Goal: Obtain resource: Obtain resource

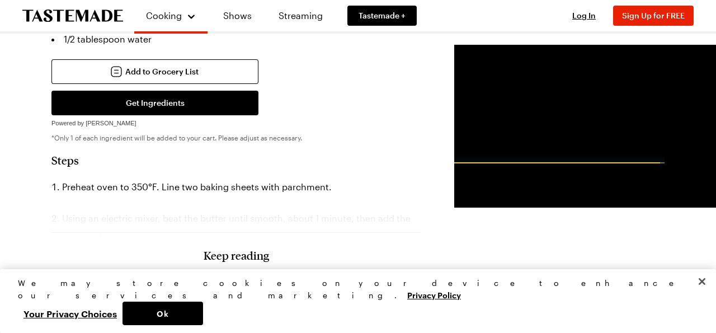
scroll to position [675, 0]
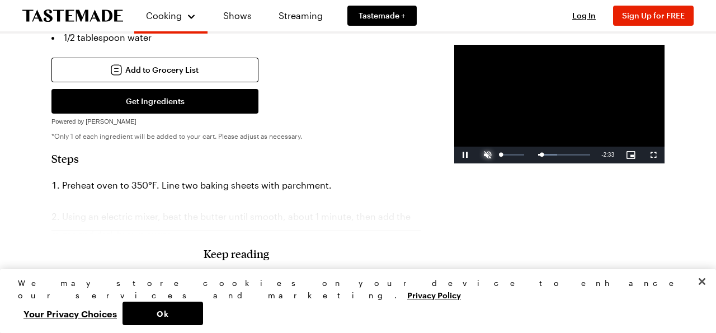
click at [476, 155] on span "Video Player" at bounding box center [487, 155] width 22 height 0
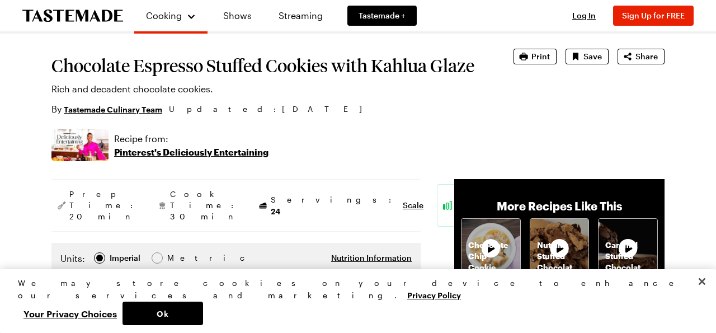
scroll to position [58, 0]
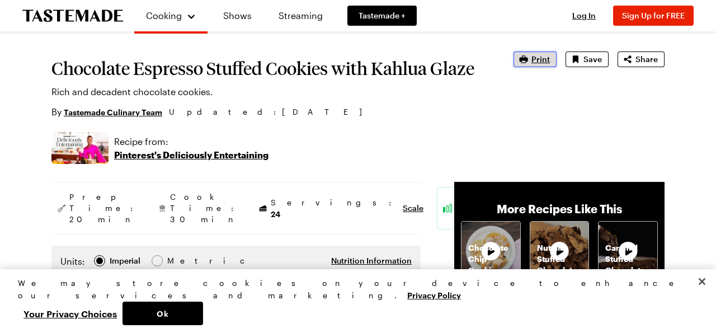
click at [544, 59] on span "Print" at bounding box center [540, 59] width 18 height 11
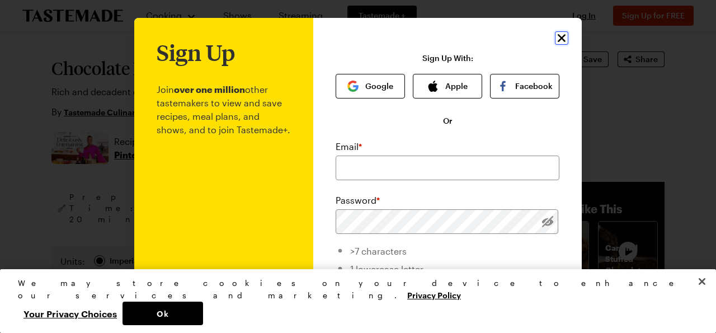
click at [560, 34] on icon "Close" at bounding box center [561, 37] width 13 height 13
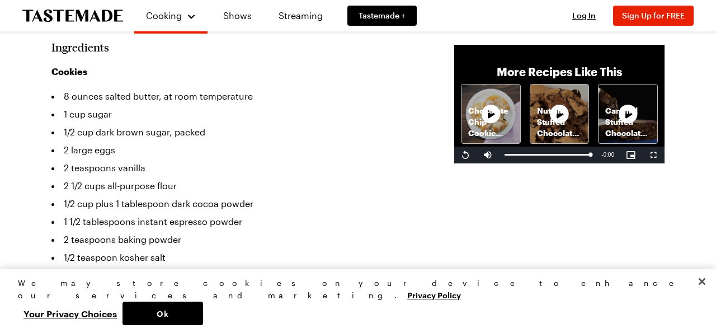
scroll to position [305, 0]
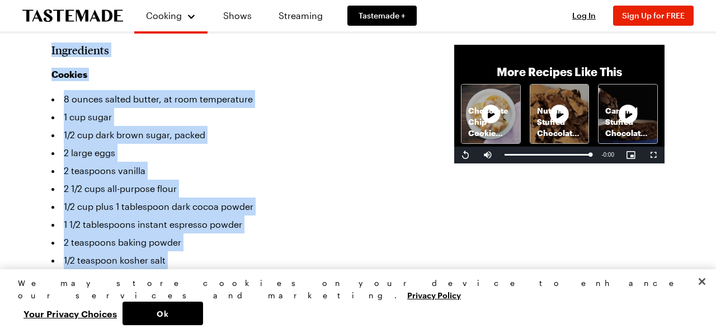
drag, startPoint x: 51, startPoint y: 41, endPoint x: 333, endPoint y: 279, distance: 368.5
click at [333, 279] on section "Ingredients Cookies 8 ounces salted butter, at room temperature 1 cup sugar 1/2…" at bounding box center [235, 276] width 369 height 467
copy section "Ingredients Cookies 8 ounces salted butter, at room temperature 1 cup sugar 1/2…"
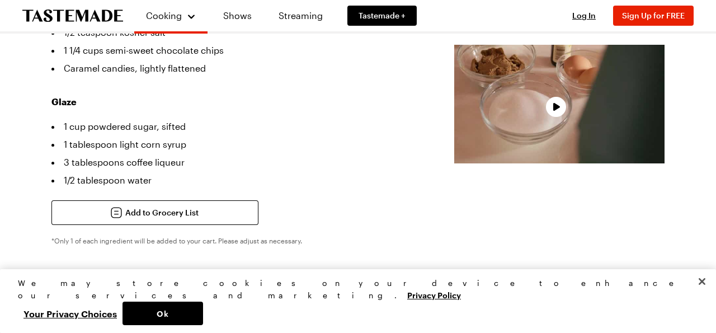
scroll to position [534, 0]
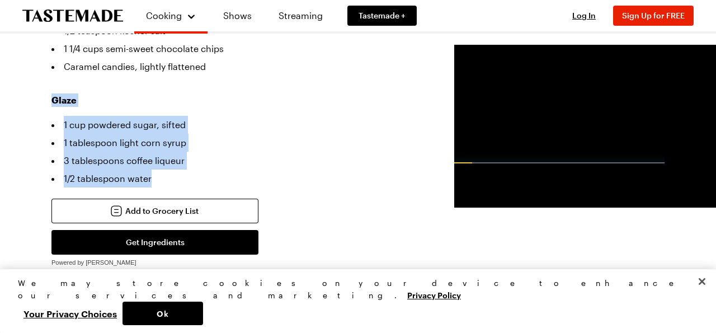
drag, startPoint x: 50, startPoint y: 88, endPoint x: 163, endPoint y: 162, distance: 135.2
copy div "Glaze 1 cup powdered sugar, sifted 1 tablespoon light corn syrup 3 tablespoons …"
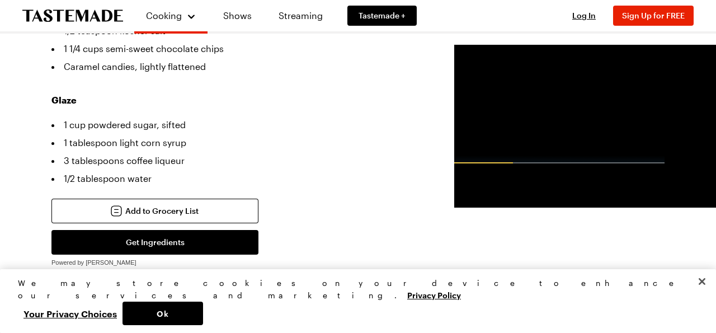
click at [290, 252] on div "Add to Grocery List Get Ingredients Powered by Chicory *Only 1 of each ingredie…" at bounding box center [235, 234] width 369 height 72
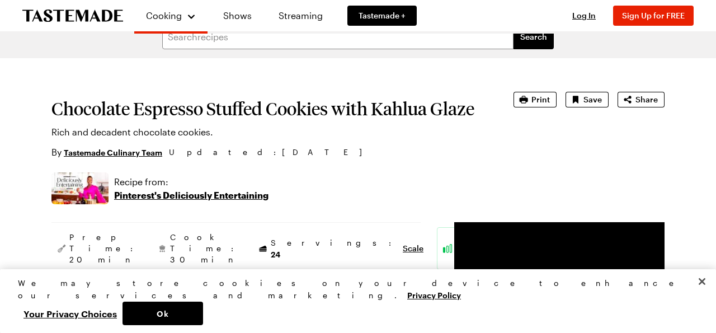
scroll to position [0, 0]
